Goal: Task Accomplishment & Management: Complete application form

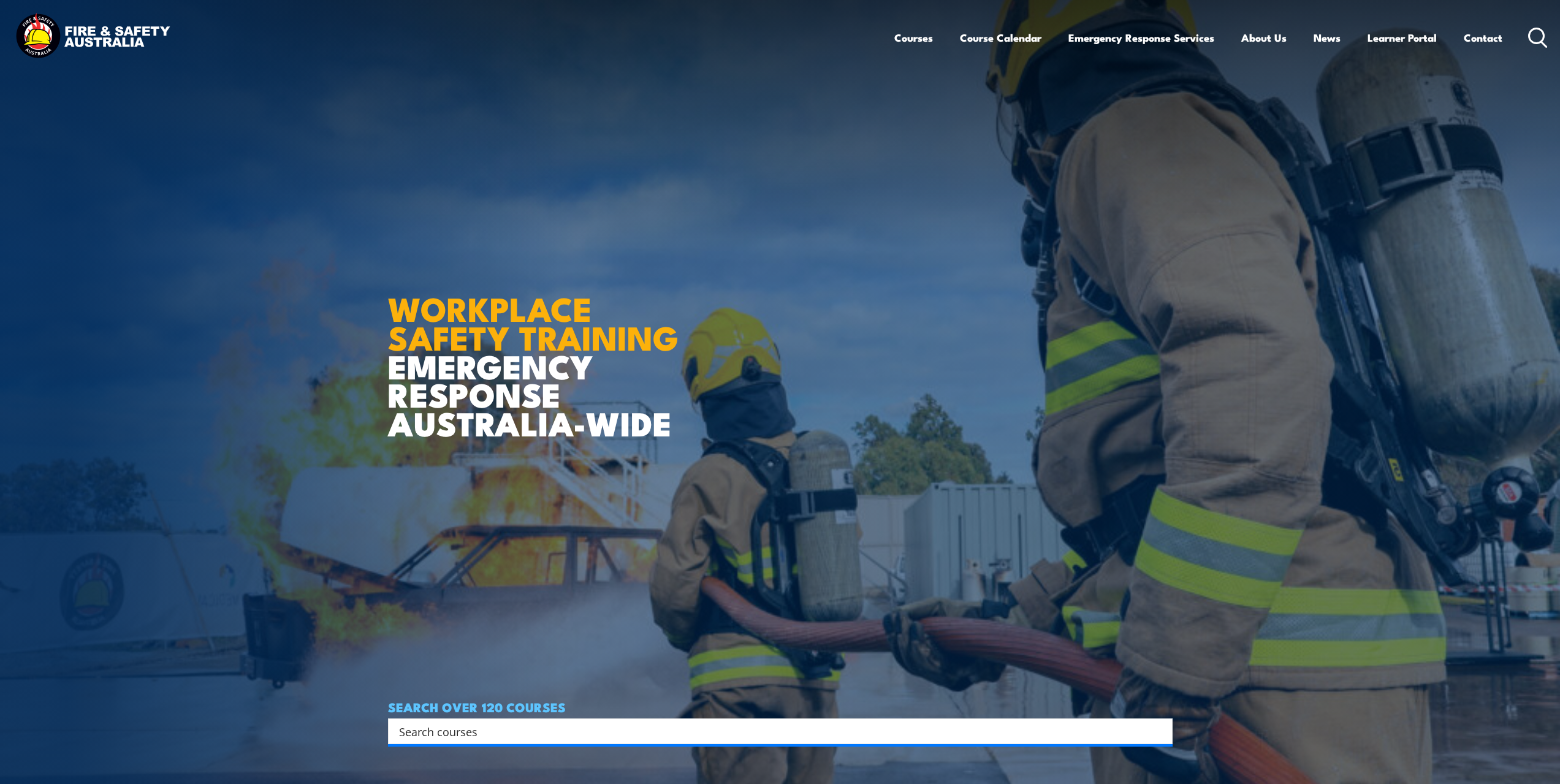
click at [1545, 34] on icon at bounding box center [1537, 38] width 20 height 21
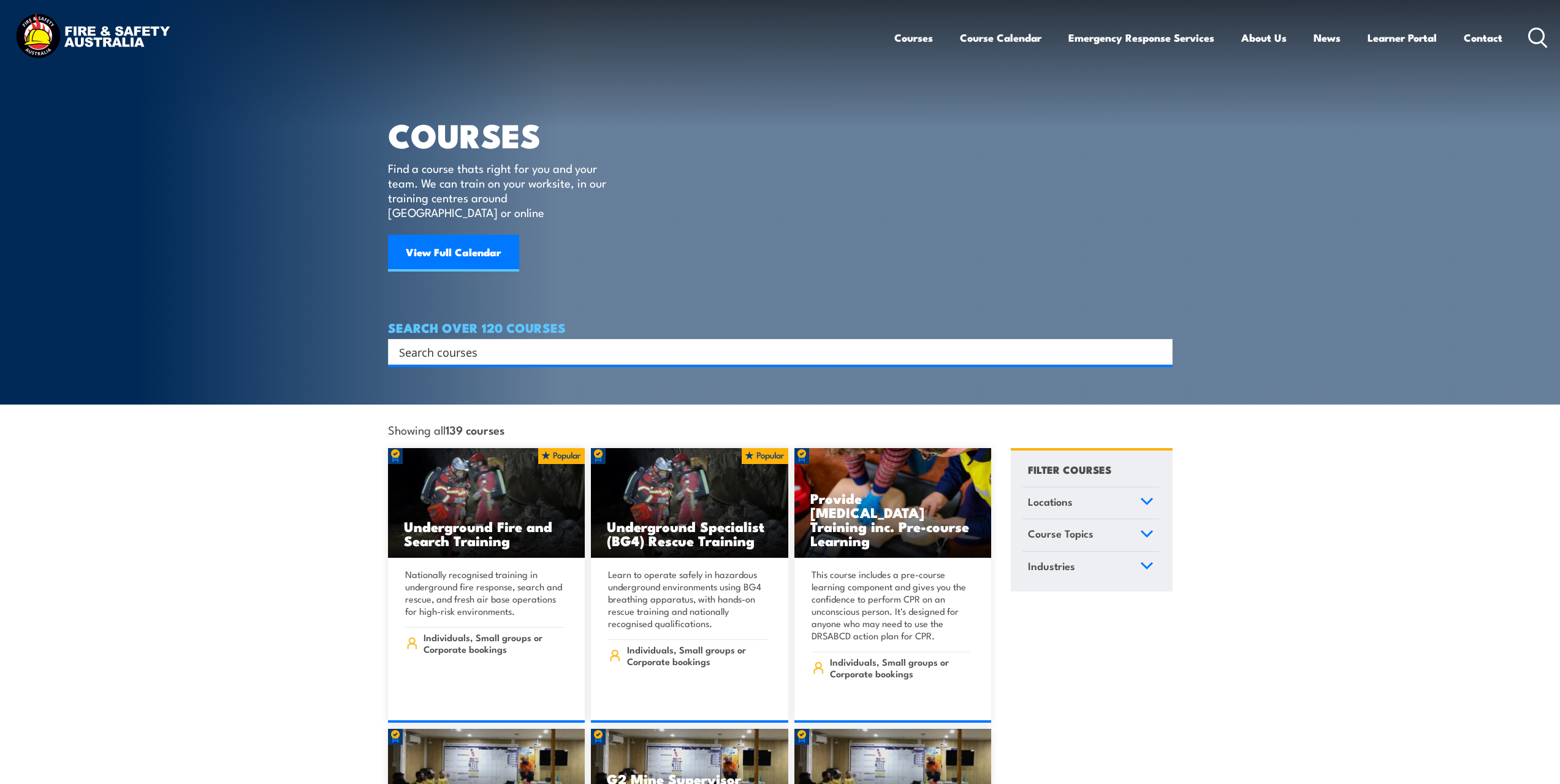
click at [898, 34] on link "Courses" at bounding box center [913, 37] width 39 height 32
click at [607, 343] on input "Search input" at bounding box center [772, 352] width 747 height 18
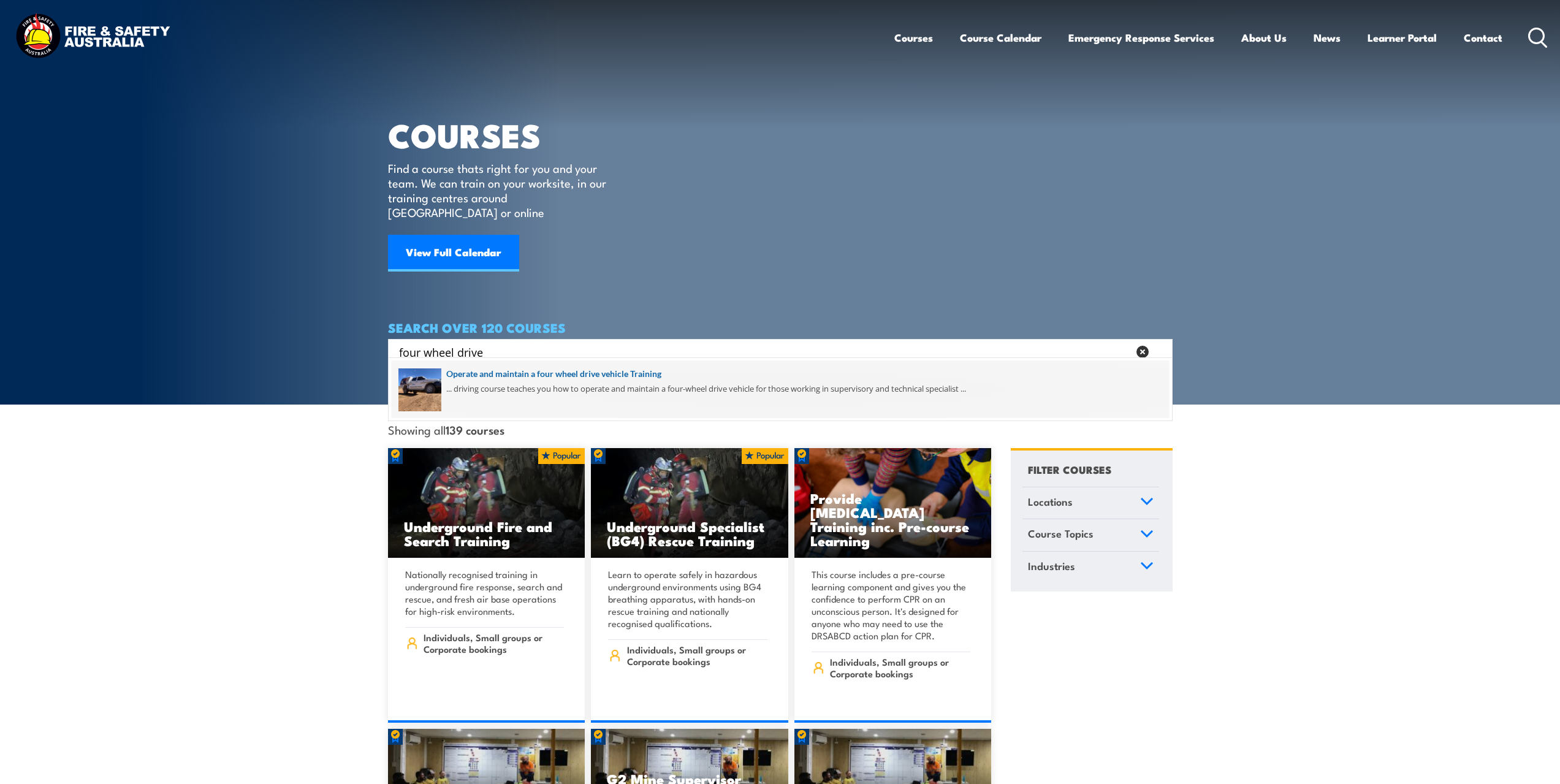
type input "four wheel drive"
click at [536, 374] on span at bounding box center [780, 389] width 777 height 58
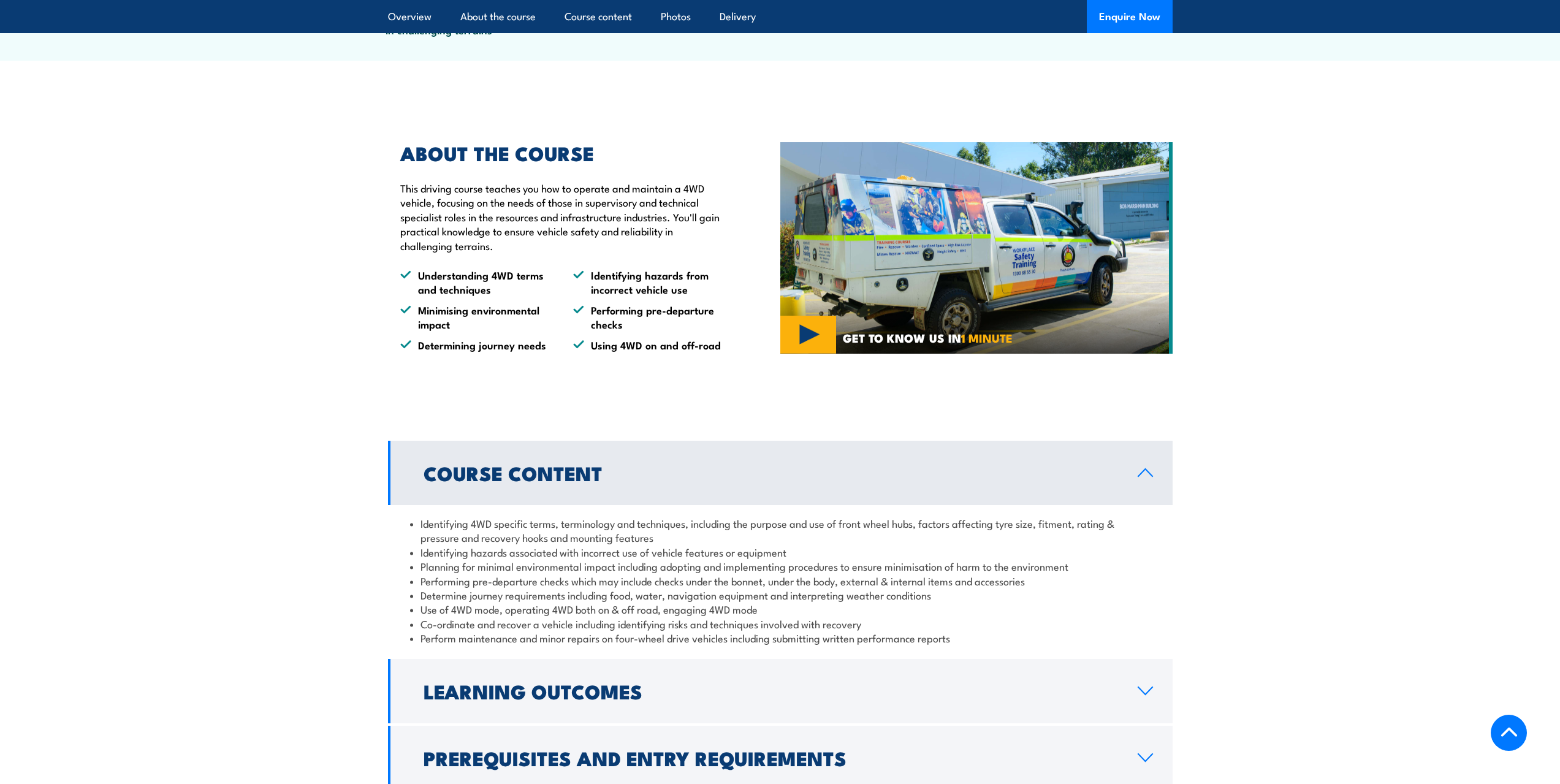
scroll to position [1372, 0]
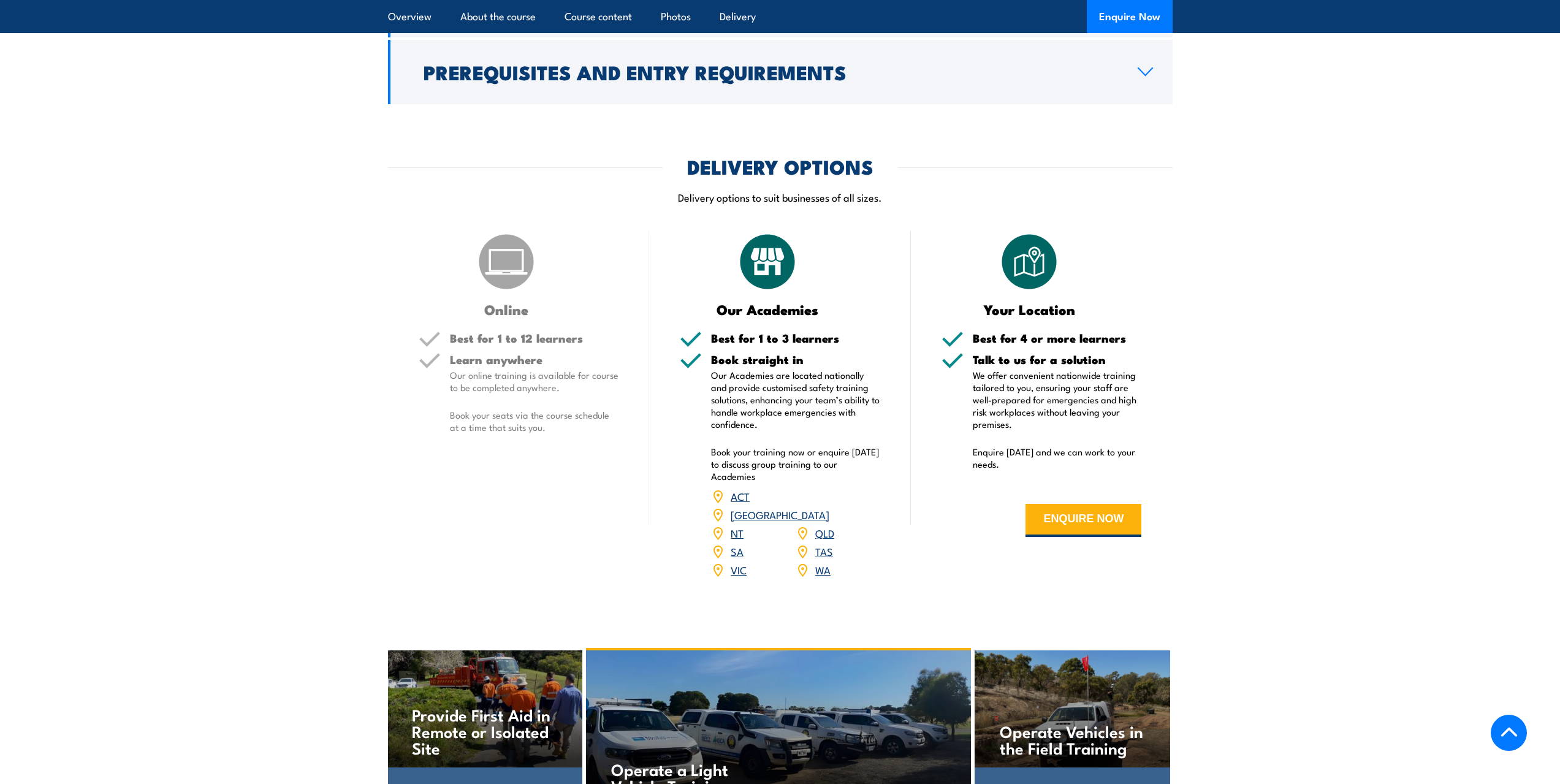
click at [818, 562] on link "WA" at bounding box center [822, 569] width 15 height 15
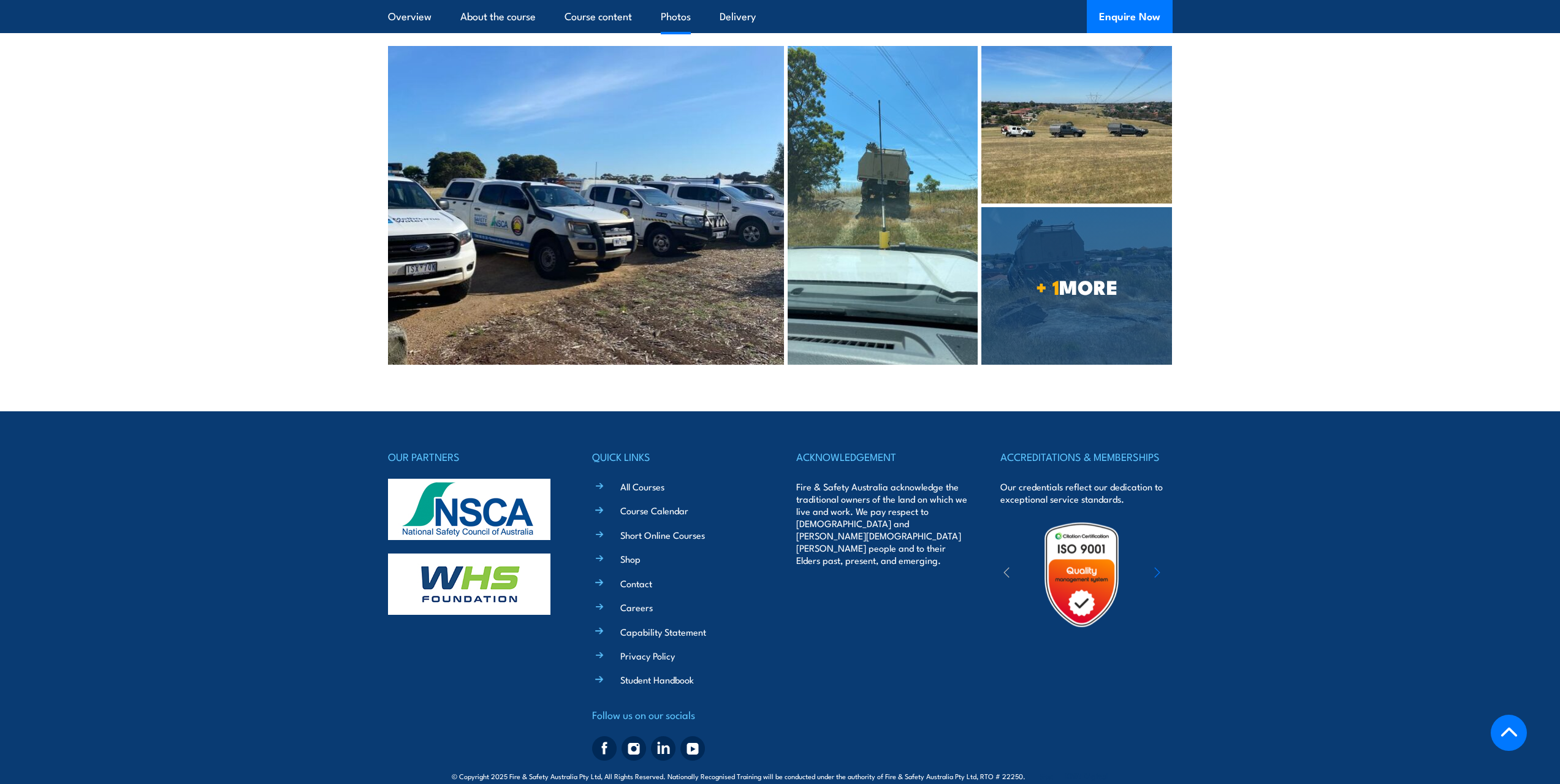
scroll to position [1853, 0]
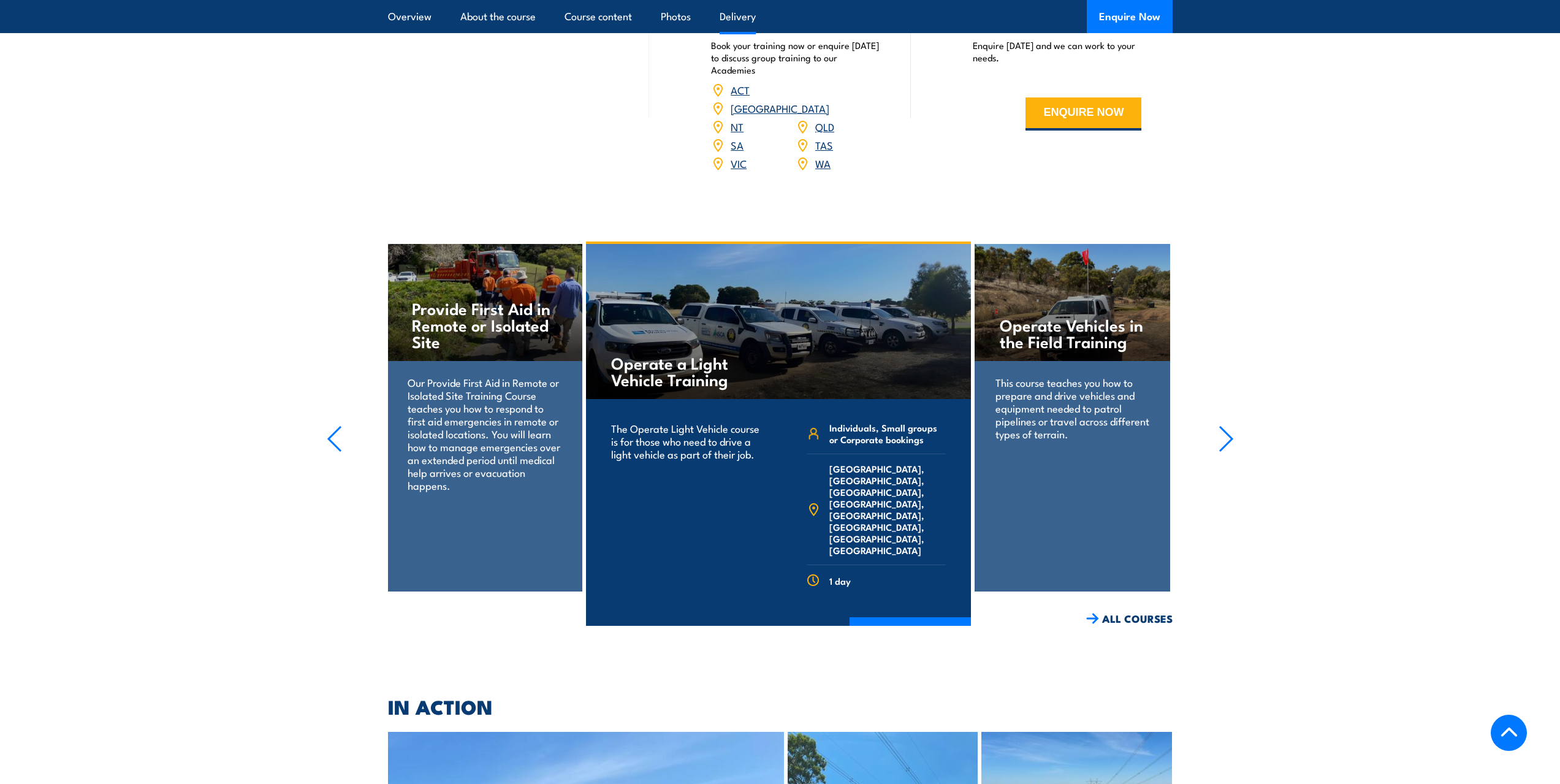
click at [1232, 425] on icon "button" at bounding box center [1226, 438] width 15 height 27
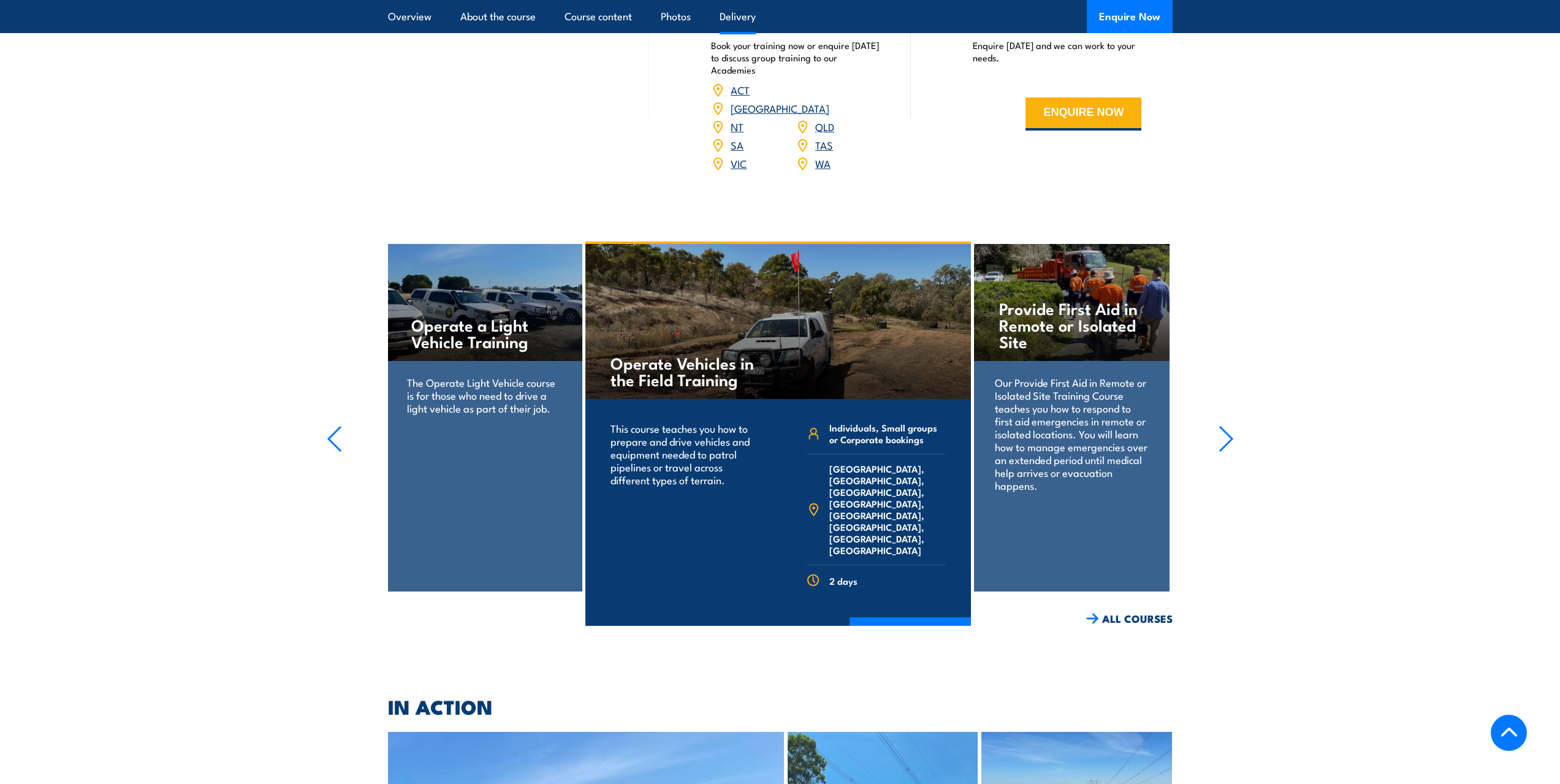
click at [1227, 425] on icon "button" at bounding box center [1226, 438] width 15 height 27
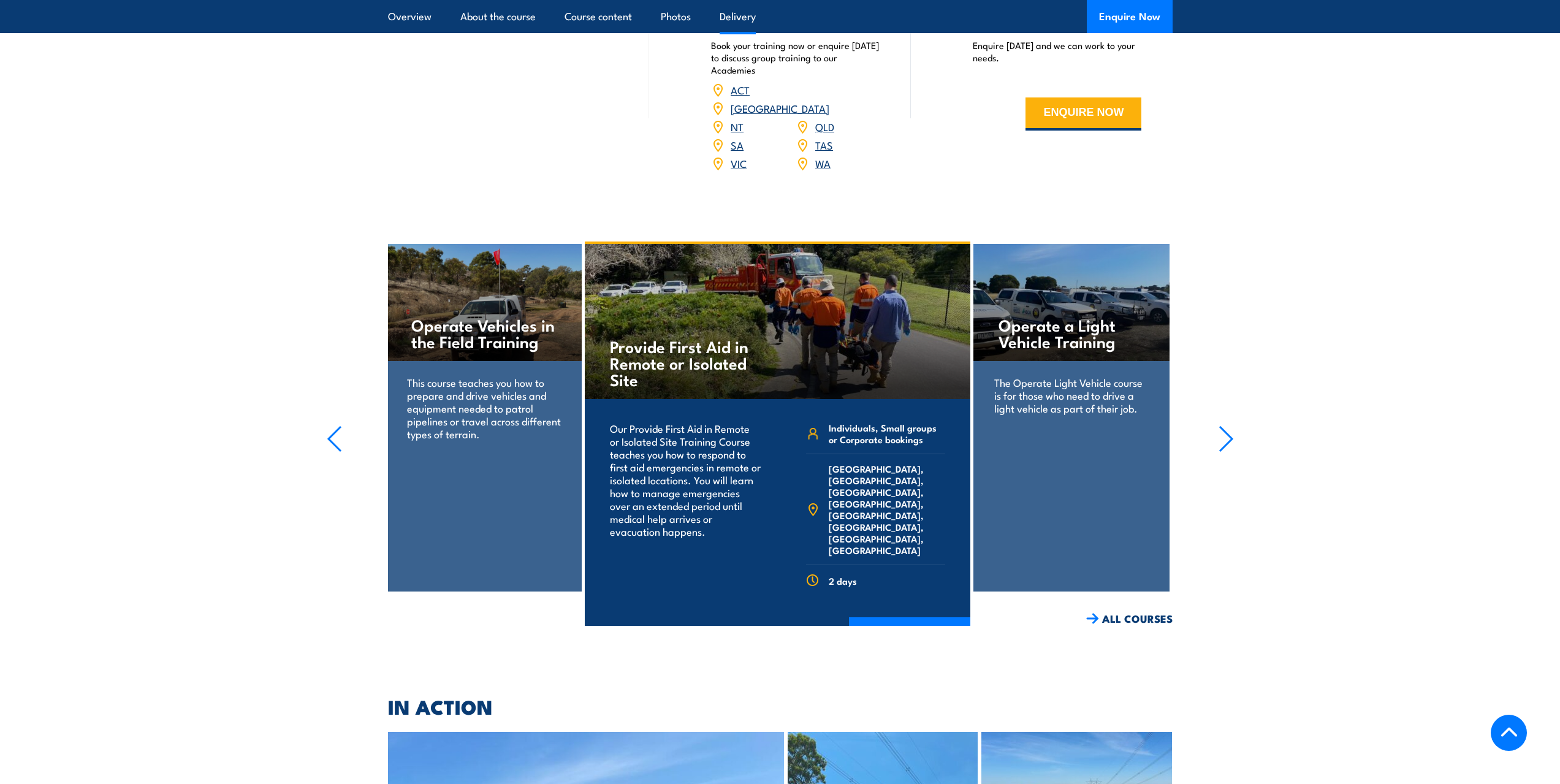
click at [322, 421] on section "Operate a Light Vehicle Training The Operate Light Vehicle course is for those …" at bounding box center [780, 434] width 1560 height 384
click at [334, 425] on icon "button" at bounding box center [334, 438] width 15 height 27
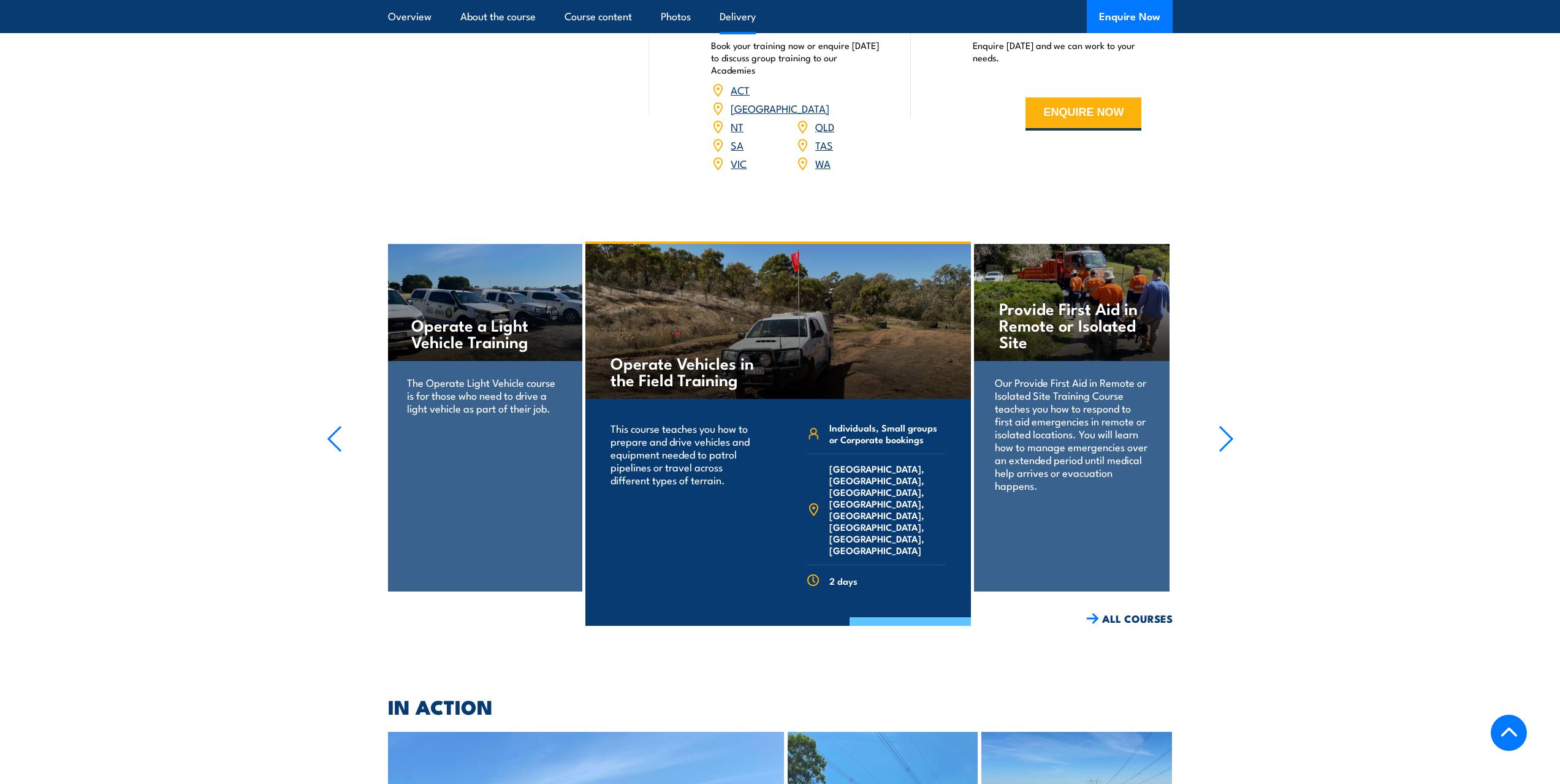
click at [893, 617] on link "COURSE DETAILS" at bounding box center [910, 632] width 122 height 32
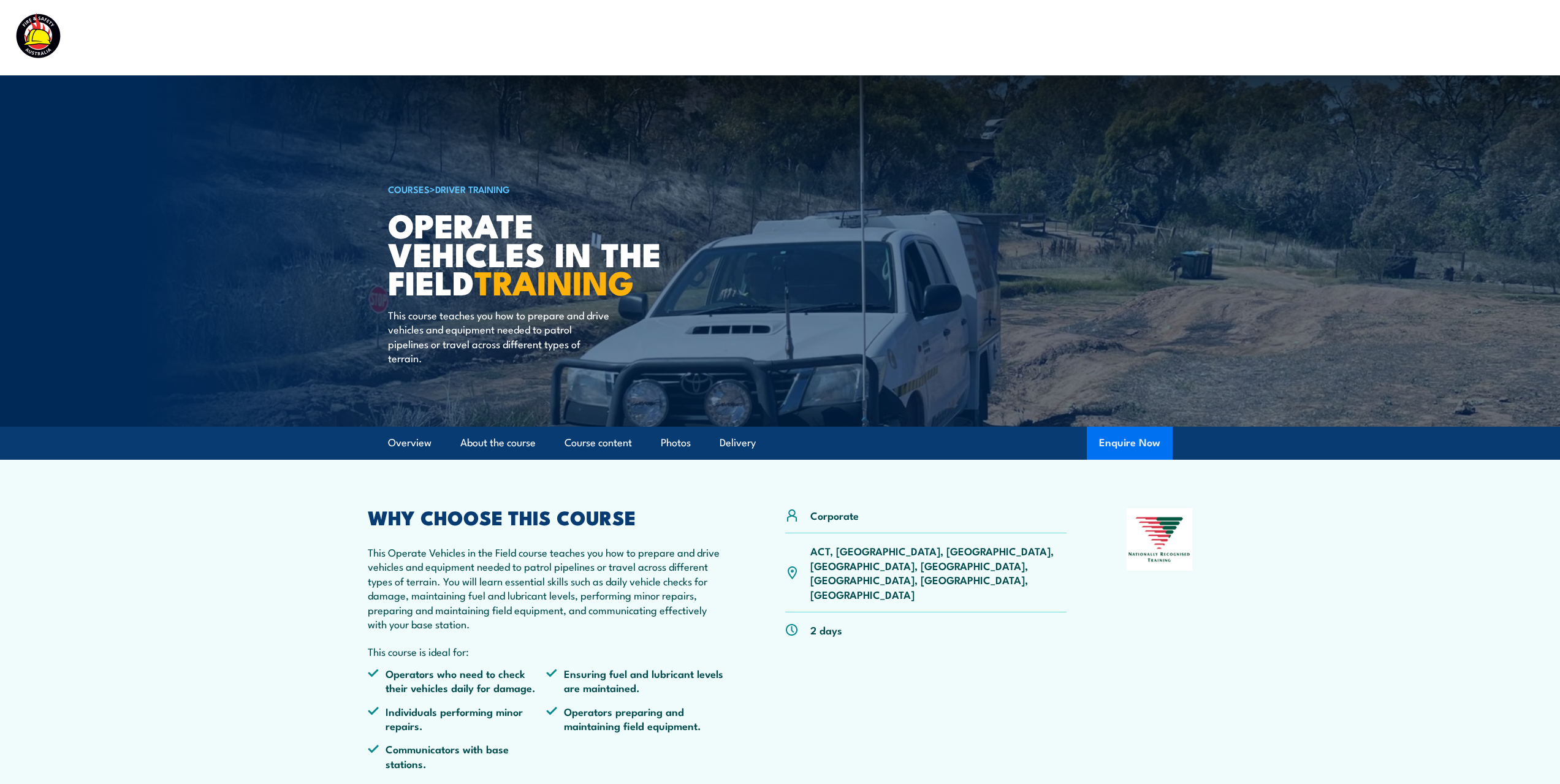
click at [1146, 445] on button "Enquire Now" at bounding box center [1129, 443] width 86 height 33
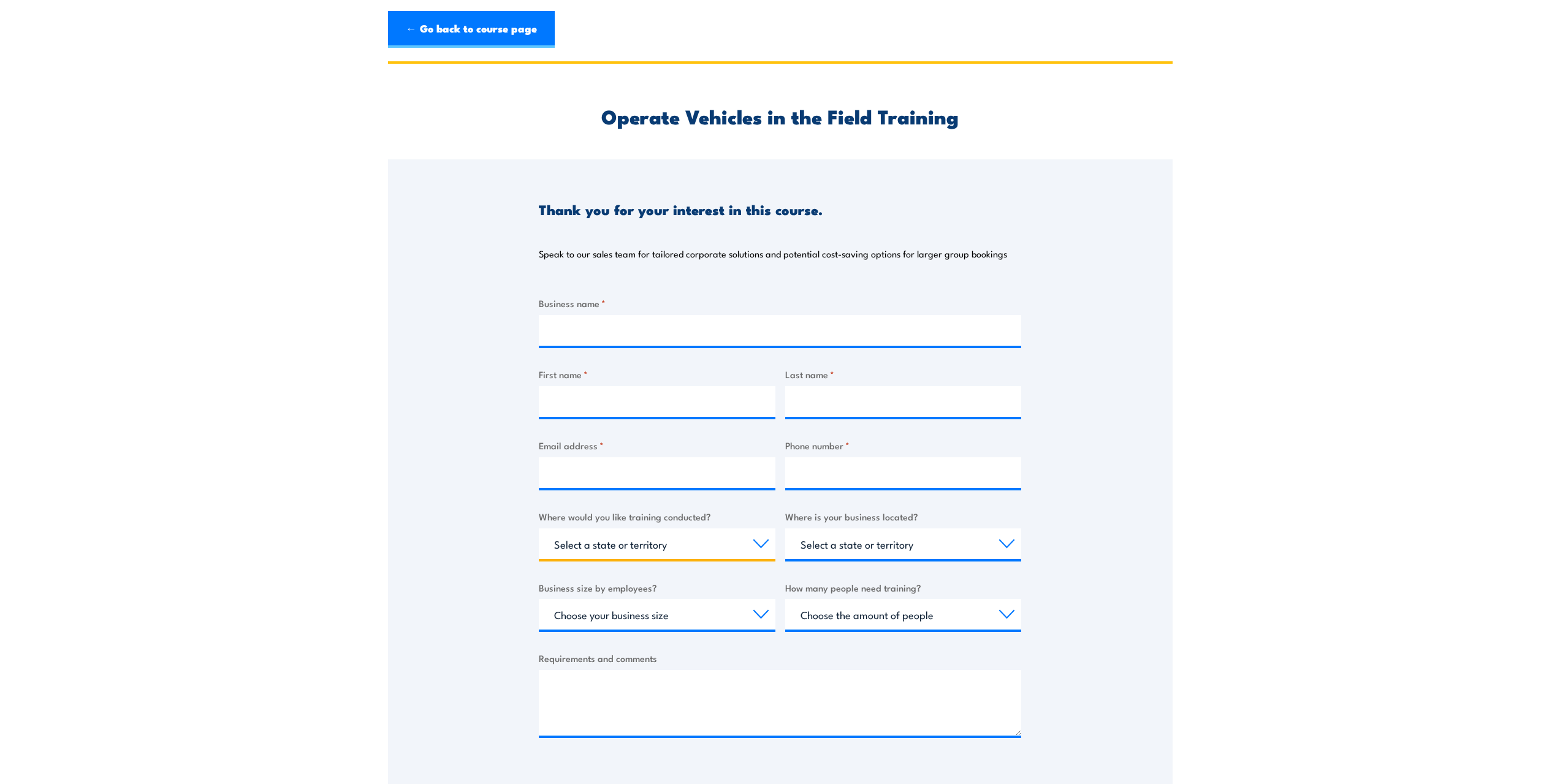
click at [759, 541] on select "Select a state or territory Nationally - multiple locations [GEOGRAPHIC_DATA] […" at bounding box center [657, 544] width 237 height 31
select select "WA"
click at [539, 528] on select "Select a state or territory Nationally - multiple locations [GEOGRAPHIC_DATA] […" at bounding box center [657, 544] width 237 height 31
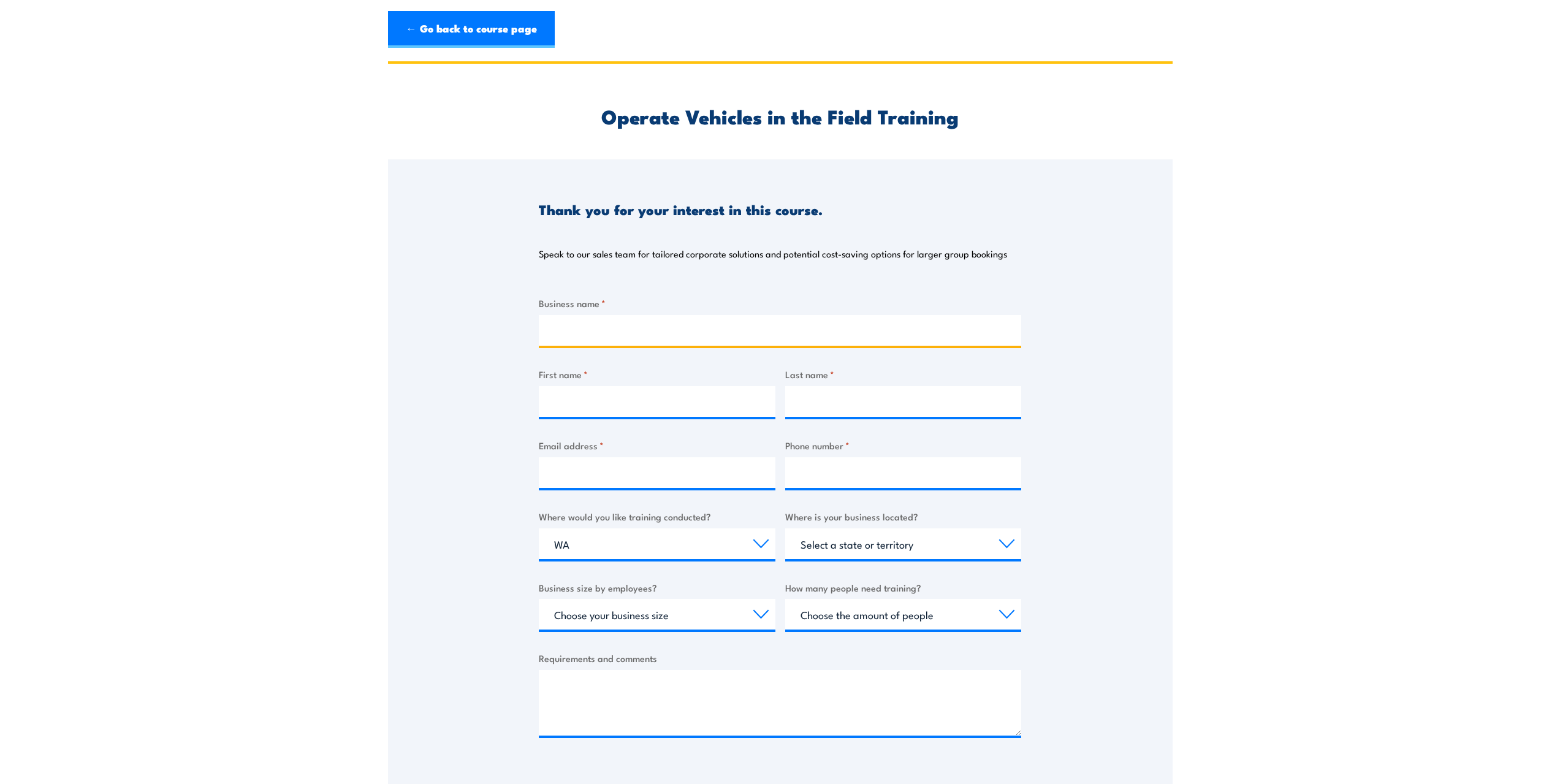
click at [608, 331] on input "Business name *" at bounding box center [780, 330] width 482 height 31
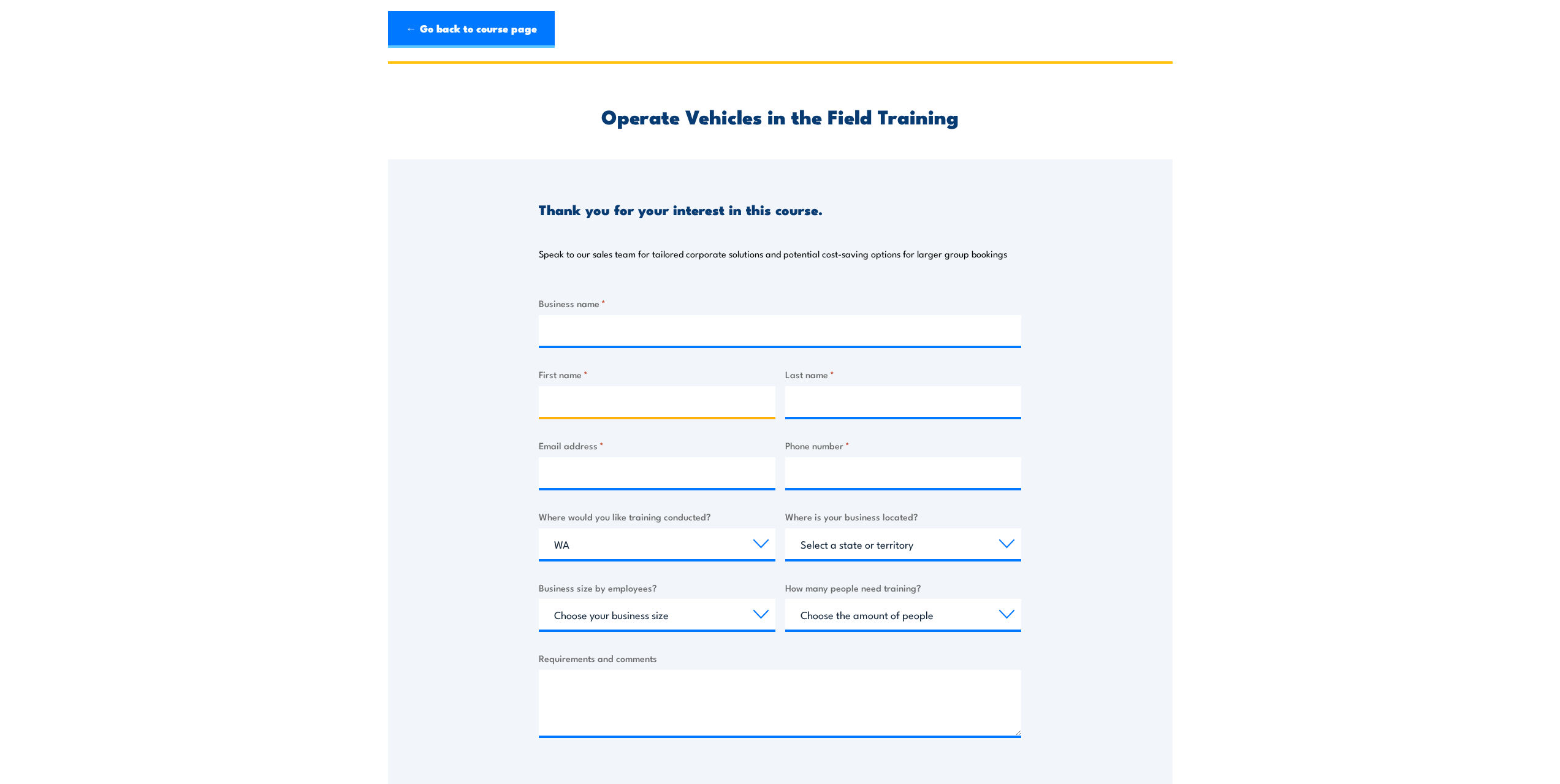
click at [683, 391] on input "First name *" at bounding box center [657, 402] width 237 height 31
click at [709, 395] on input "First name *" at bounding box center [657, 402] width 237 height 31
type input "[PERSON_NAME]"
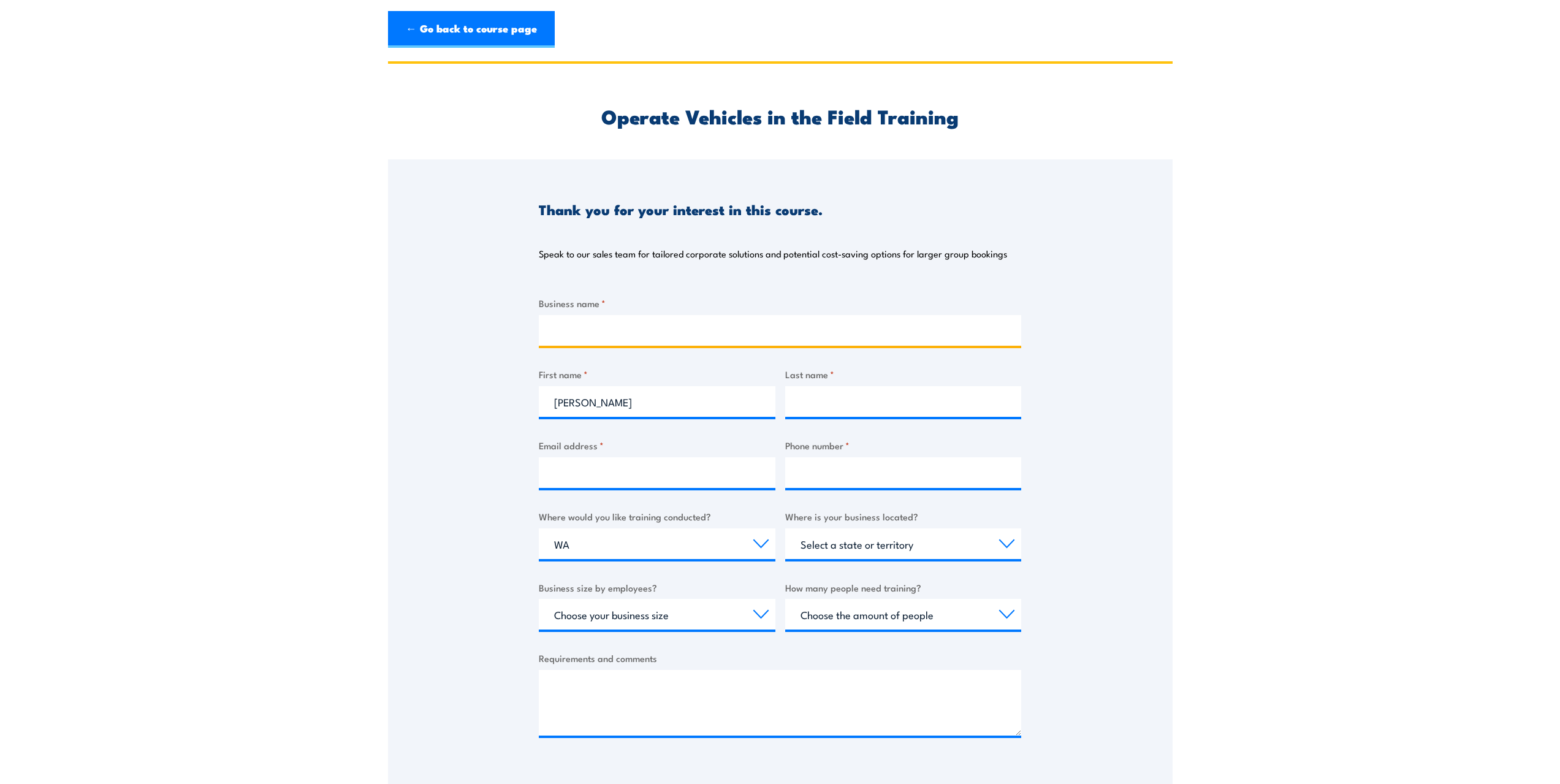
type input "StreamlineConnect"
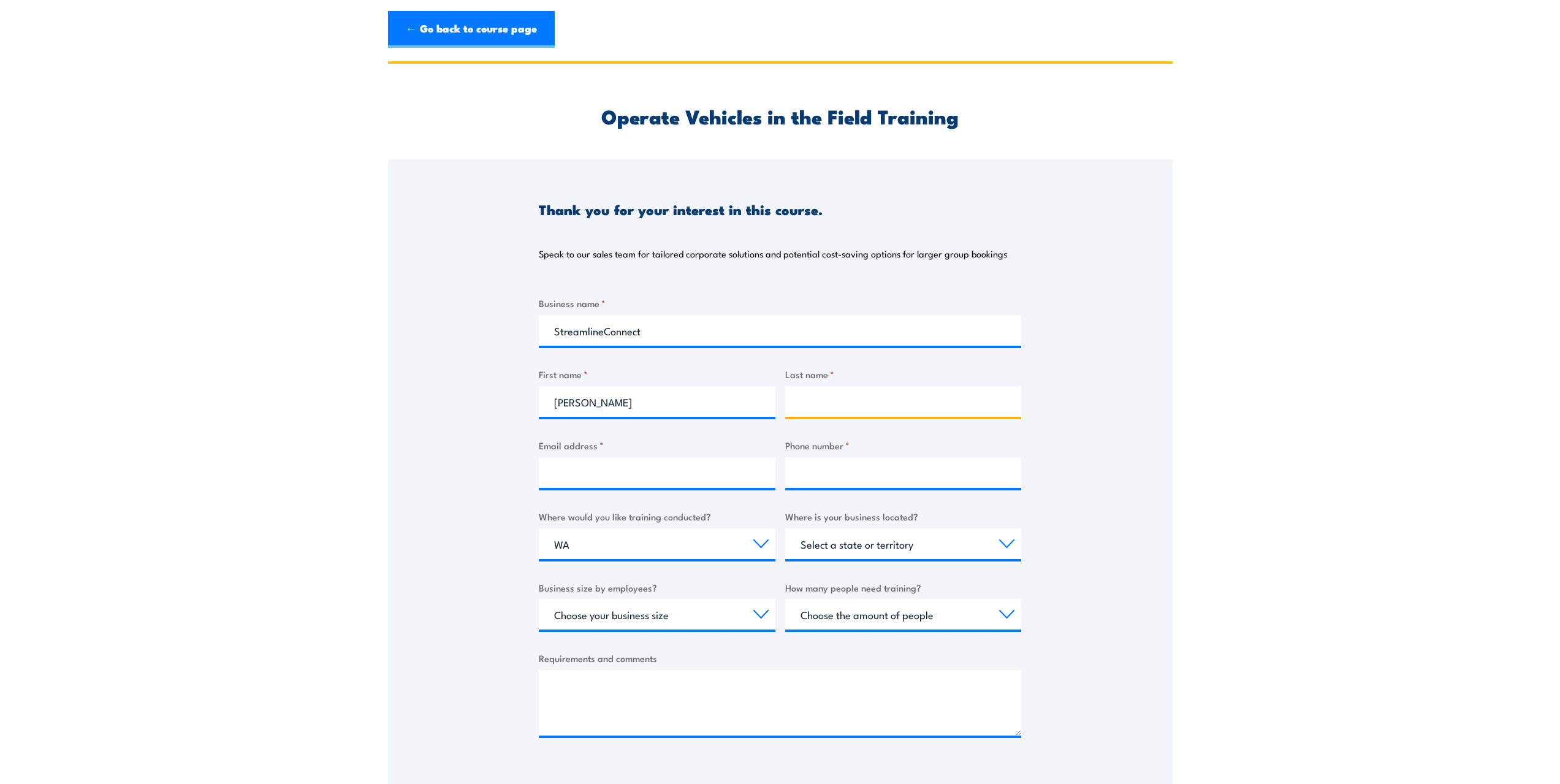
type input "[PERSON_NAME]"
type input "[PERSON_NAME][EMAIL_ADDRESS][DOMAIN_NAME]"
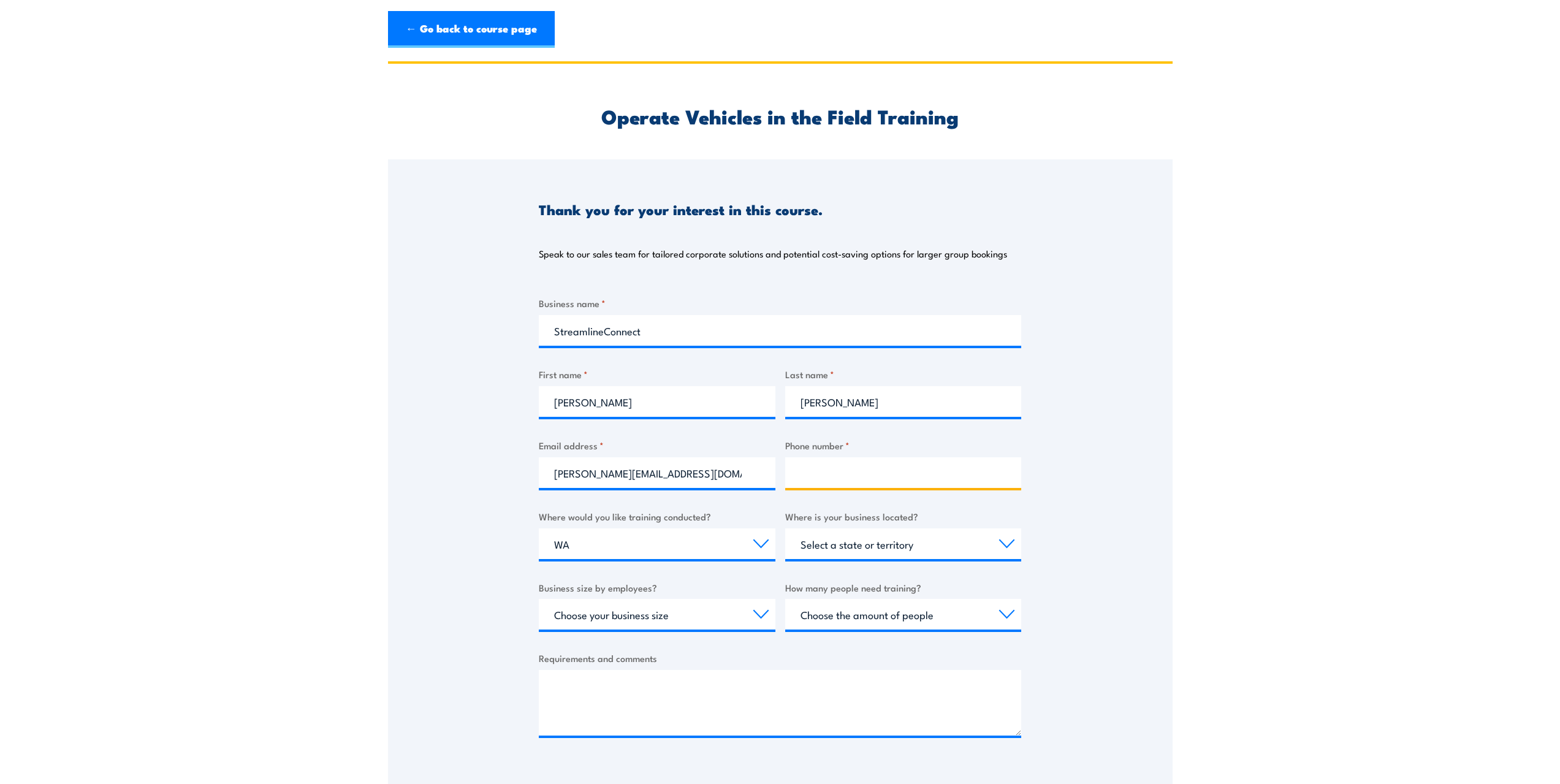
type input "0408925512"
select select "WA"
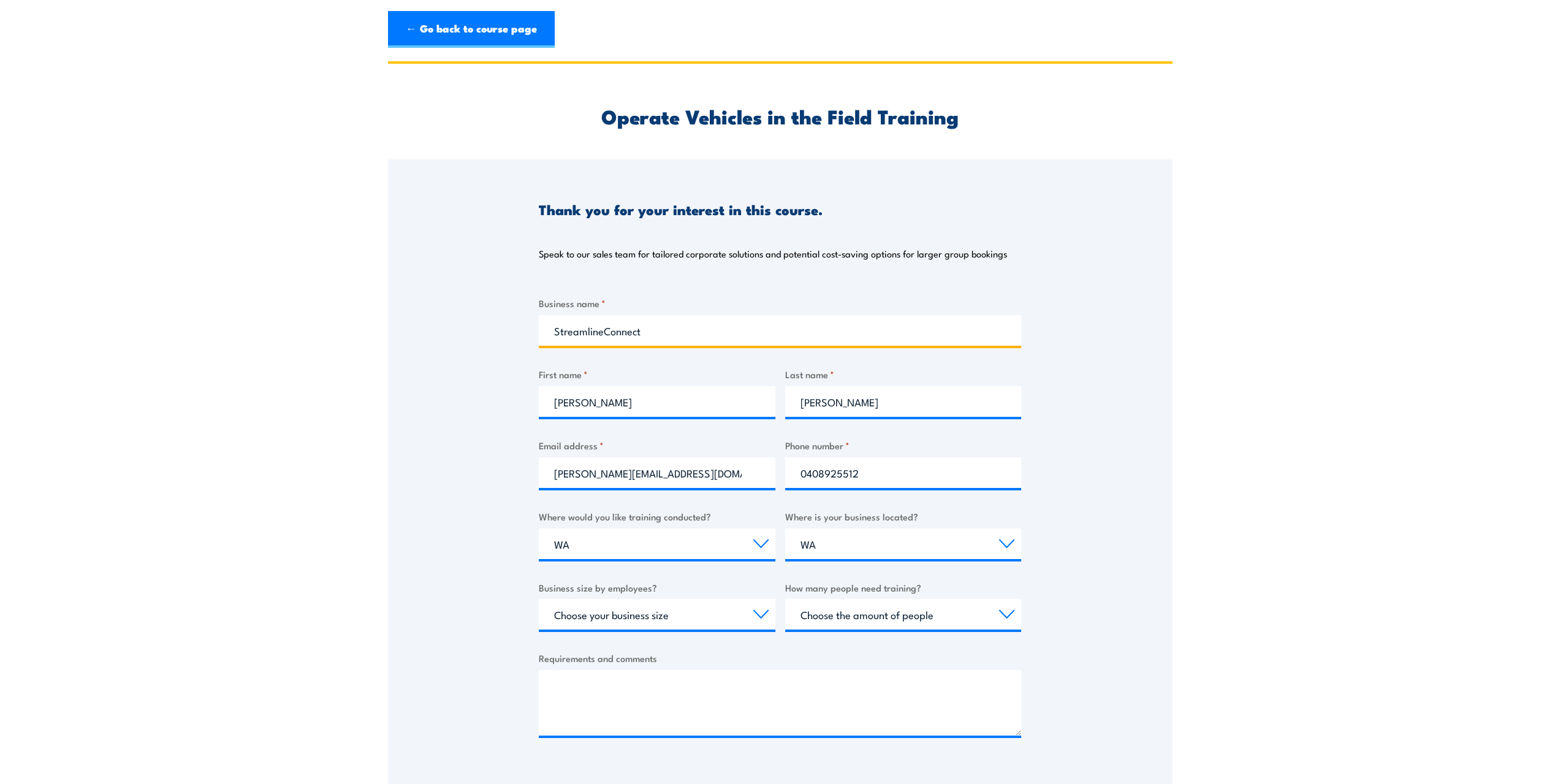
drag, startPoint x: 672, startPoint y: 325, endPoint x: 554, endPoint y: 345, distance: 119.7
click at [554, 345] on div "StreamlineConnect" at bounding box center [780, 330] width 482 height 31
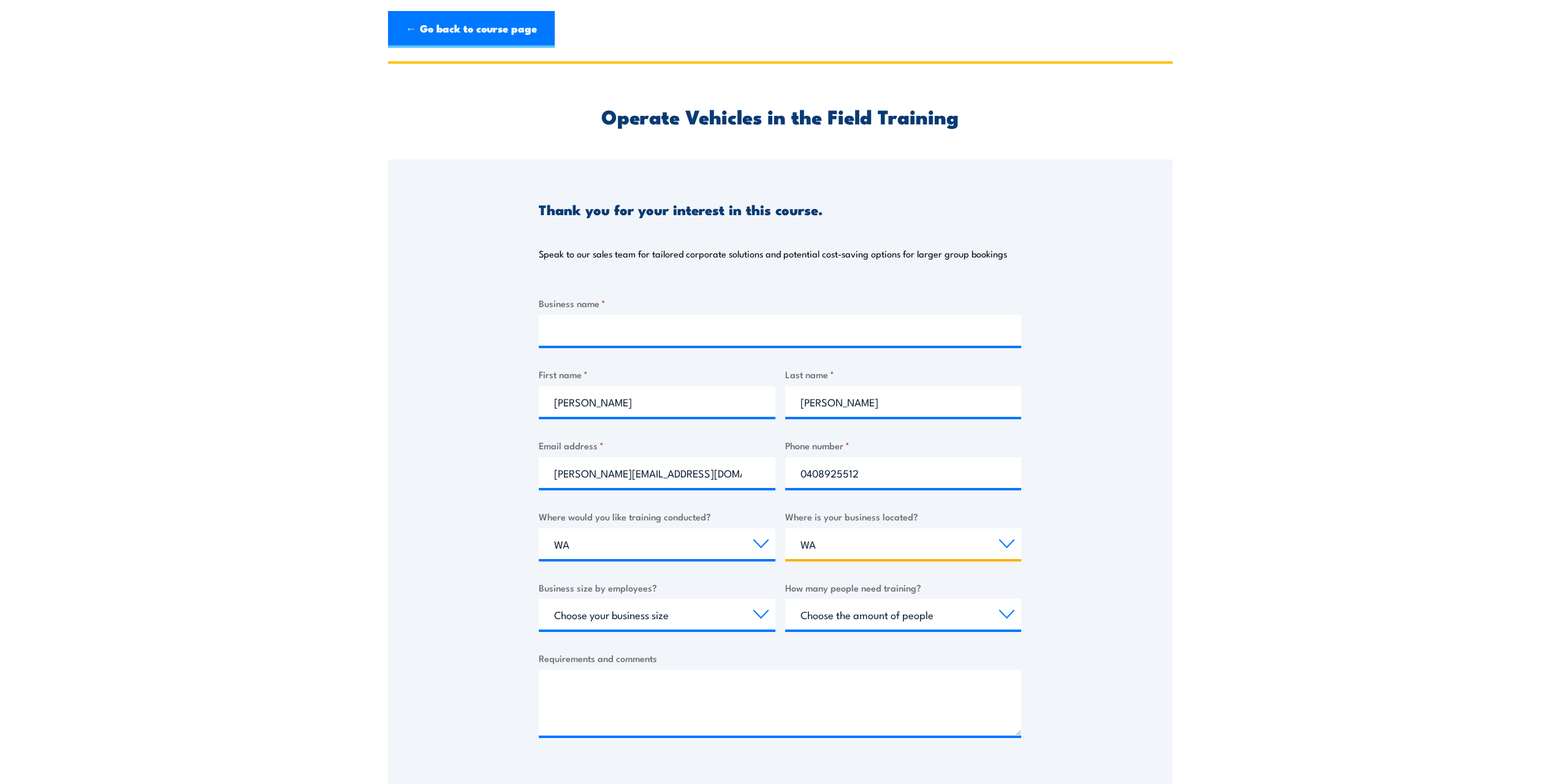
click at [816, 550] on select "Select a state or territory [GEOGRAPHIC_DATA] [GEOGRAPHIC_DATA] [GEOGRAPHIC_DAT…" at bounding box center [903, 544] width 237 height 31
click at [833, 534] on select "Select a state or territory [GEOGRAPHIC_DATA] [GEOGRAPHIC_DATA] [GEOGRAPHIC_DAT…" at bounding box center [903, 544] width 237 height 31
click at [765, 610] on select "Choose your business size 1 to 19 20 to 199 200+" at bounding box center [657, 614] width 237 height 31
click at [725, 613] on select "Choose your business size 1 to 19 20 to 199 200+" at bounding box center [657, 614] width 237 height 31
click at [986, 608] on select "Choose the amount of people 1 to 4 5 to 19 20+" at bounding box center [903, 614] width 237 height 31
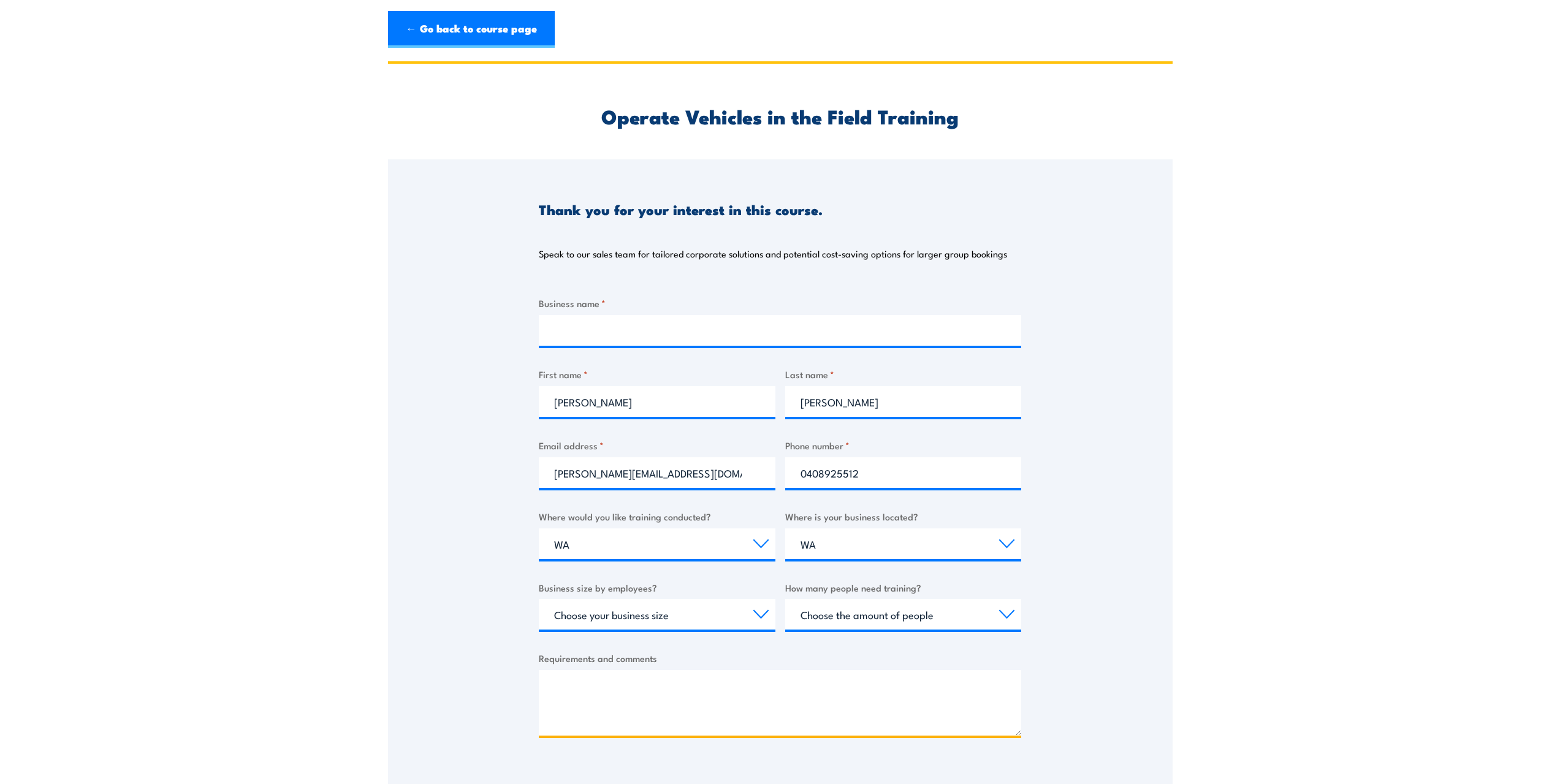
click at [625, 680] on textarea "Requirements and comments" at bounding box center [780, 702] width 482 height 65
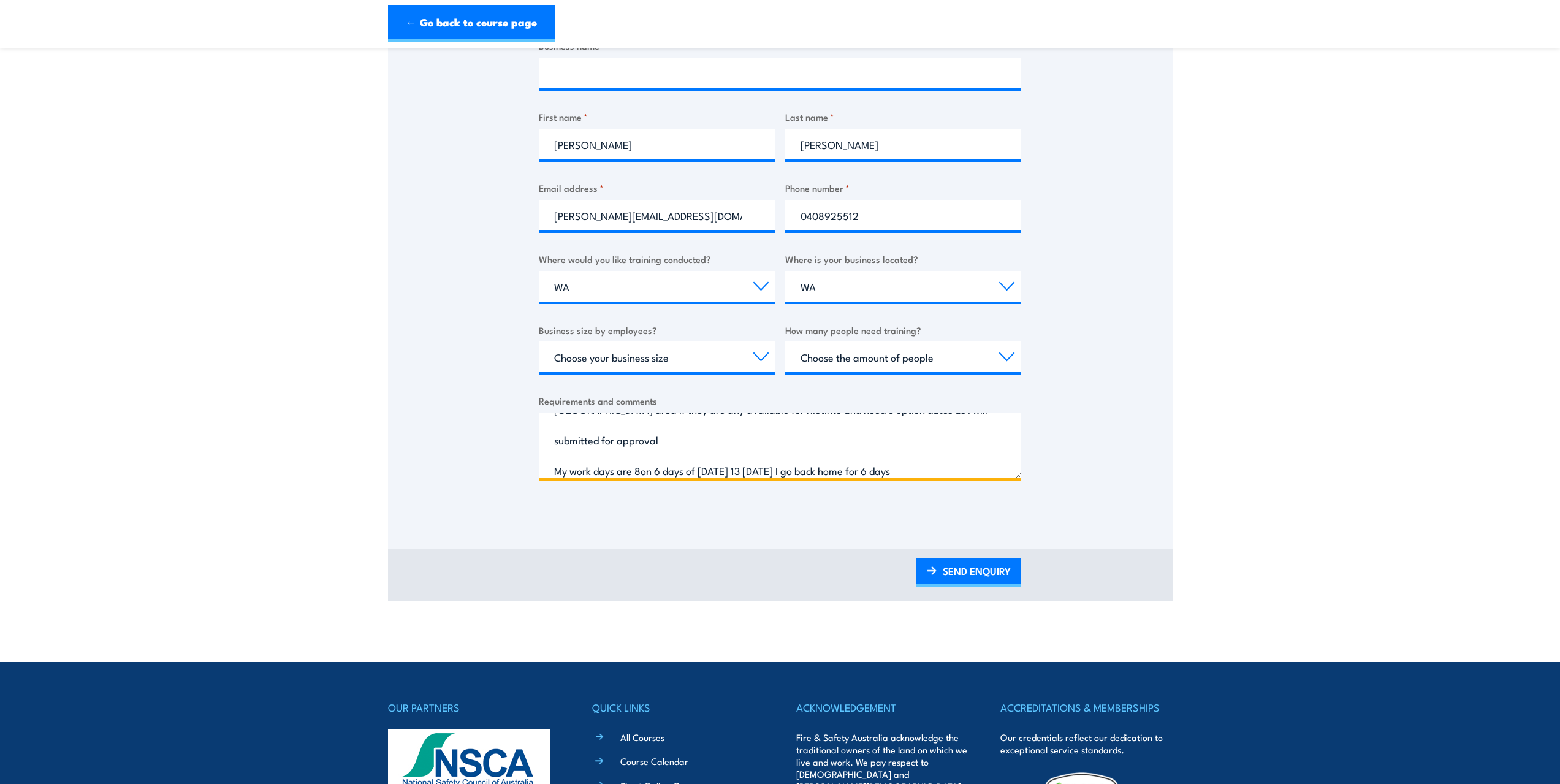
scroll to position [256, 0]
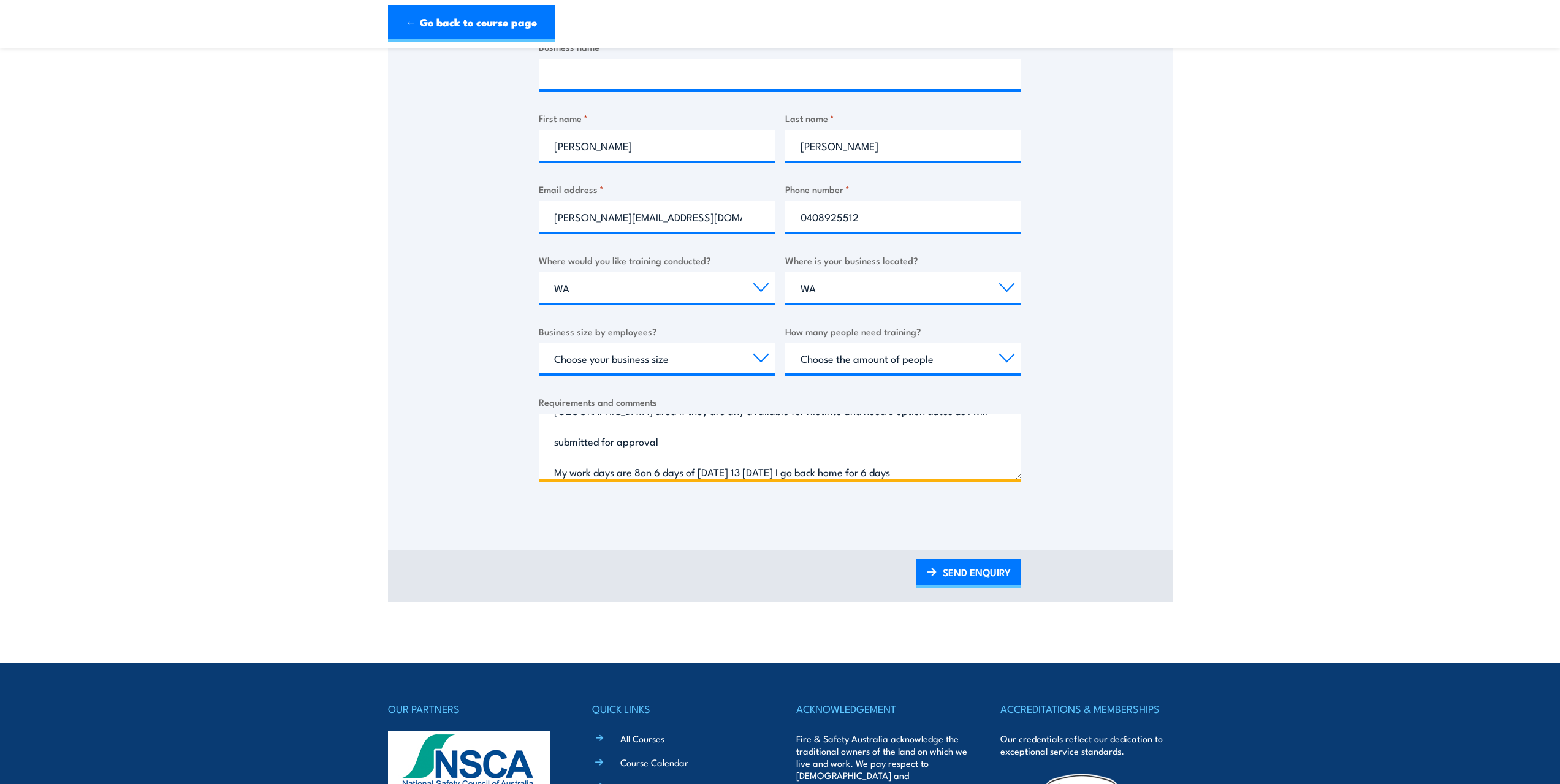
click at [753, 466] on textarea "Need to do a 4wd course 2 days more like [PERSON_NAME], [GEOGRAPHIC_DATA] North…" at bounding box center [780, 446] width 482 height 65
type textarea "Need to do a 4wd course 2 days more like [PERSON_NAME], [GEOGRAPHIC_DATA] North…"
click at [973, 567] on link "SEND ENQUIRY" at bounding box center [968, 573] width 105 height 29
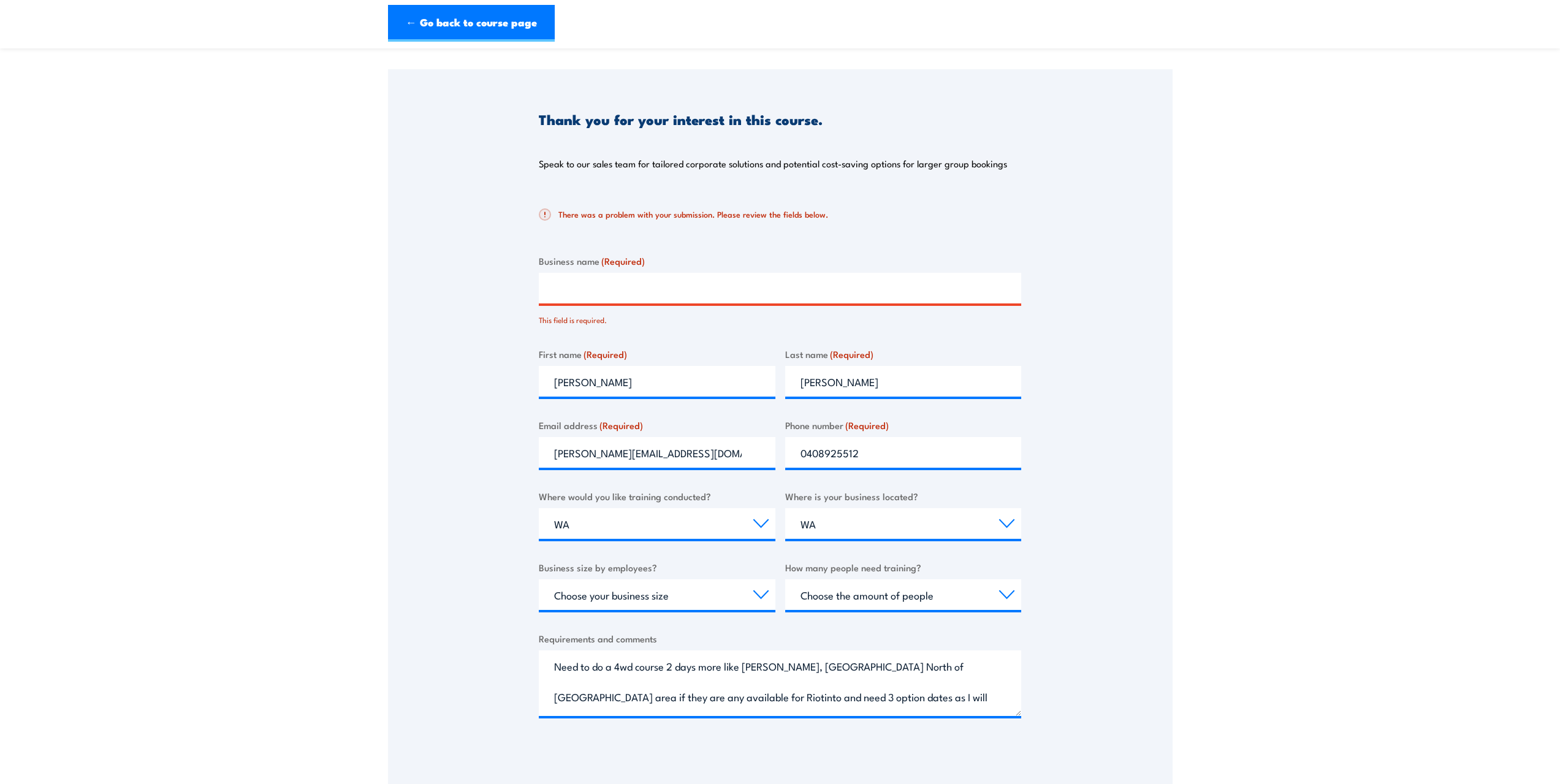
scroll to position [0, 0]
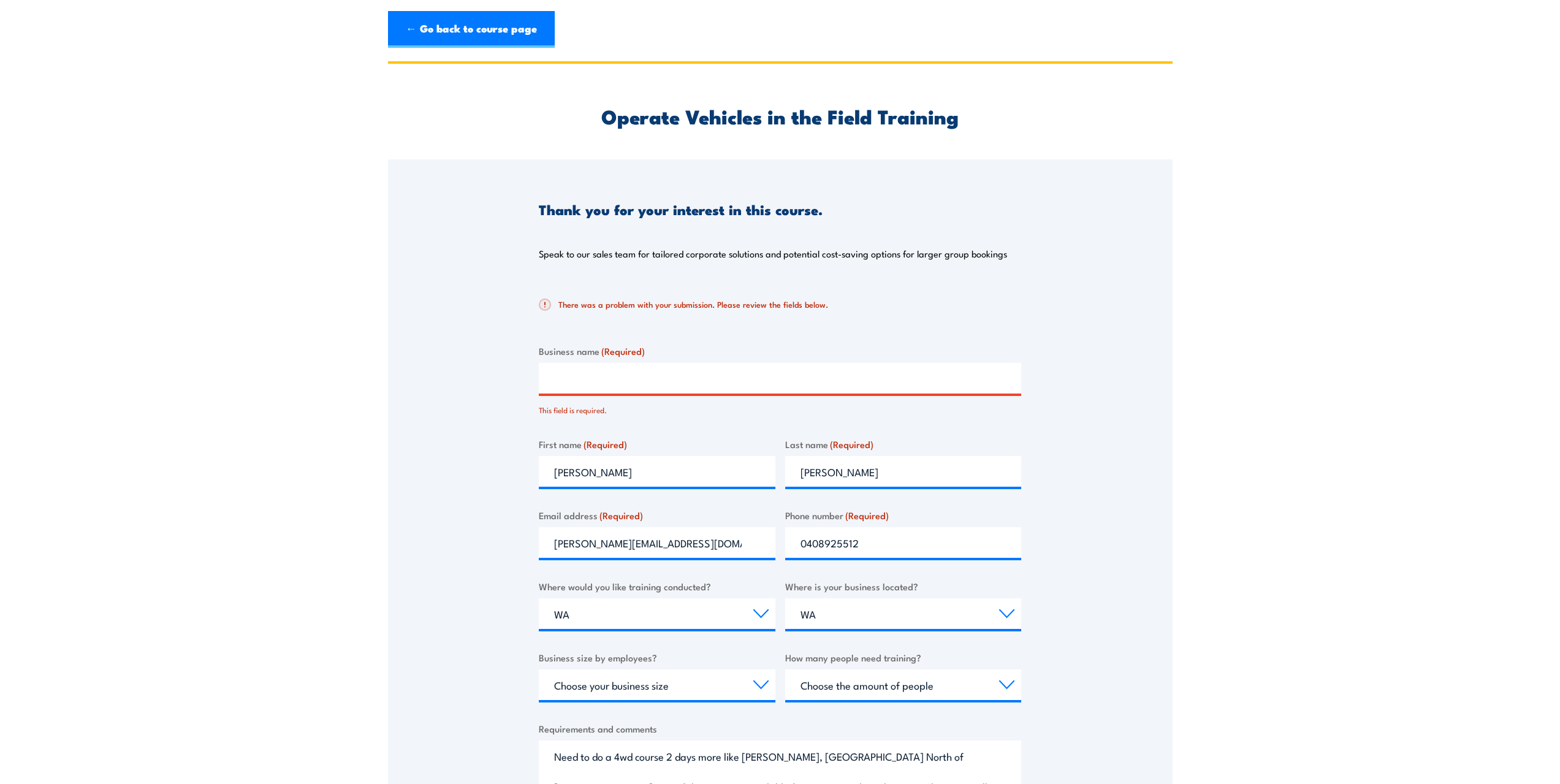
click at [605, 308] on h2 "There was a problem with your submission. Please review the fields below." at bounding box center [775, 304] width 473 height 12
click at [657, 304] on h2 "There was a problem with your submission. Please review the fields below." at bounding box center [775, 304] width 473 height 12
click at [646, 370] on input "Business name (Required)" at bounding box center [780, 378] width 482 height 31
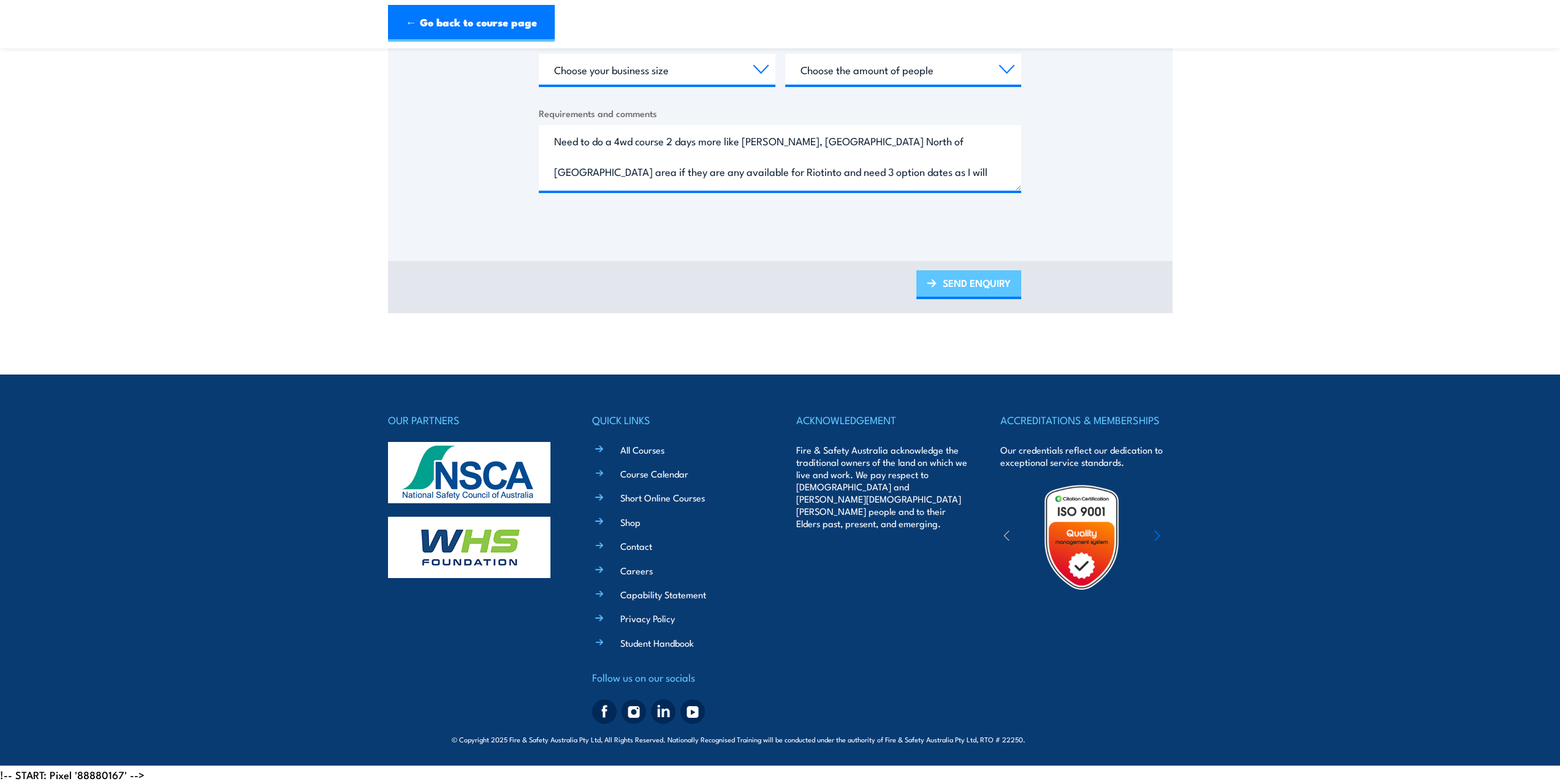
type input "Riotinto"
click at [949, 289] on link "SEND ENQUIRY" at bounding box center [968, 284] width 105 height 29
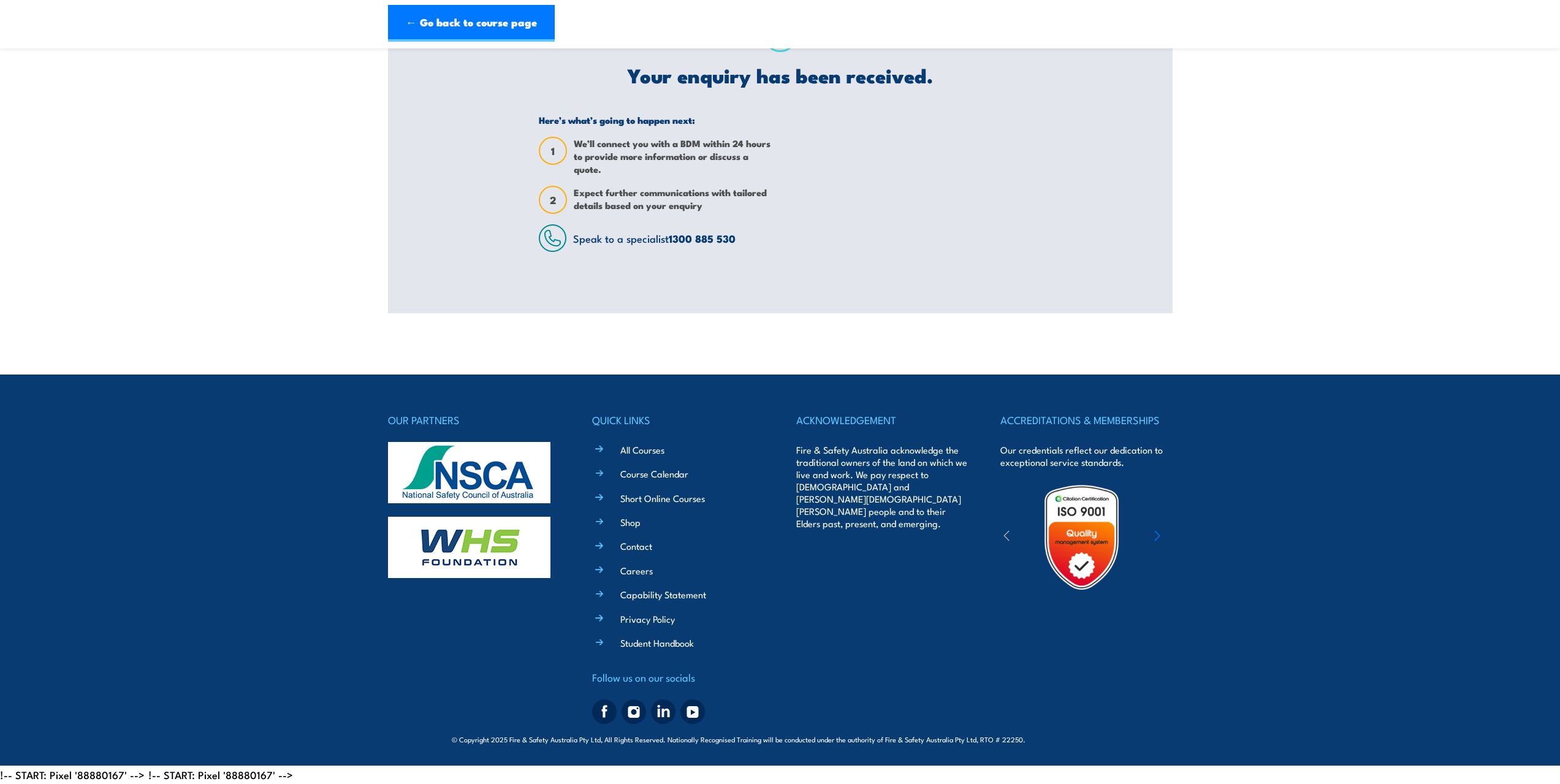
scroll to position [0, 0]
